Goal: Task Accomplishment & Management: Manage account settings

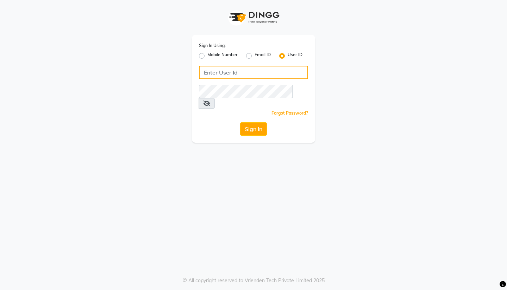
click at [239, 71] on input "Username" at bounding box center [253, 72] width 109 height 13
type input "lasuranspa"
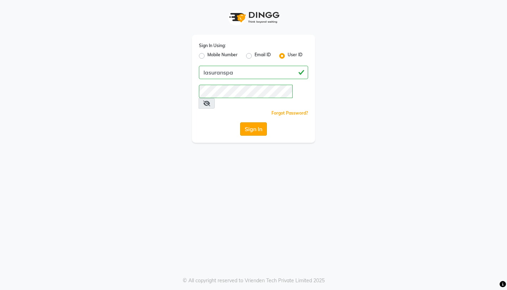
click at [262, 122] on button "Sign In" at bounding box center [253, 128] width 27 height 13
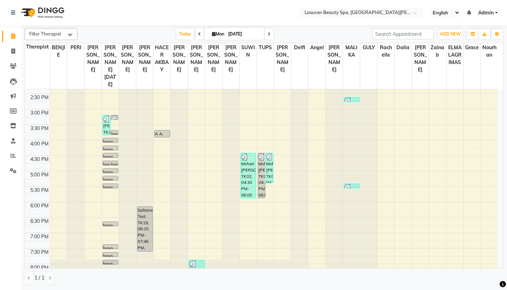
scroll to position [106, 0]
